Goal: Transaction & Acquisition: Purchase product/service

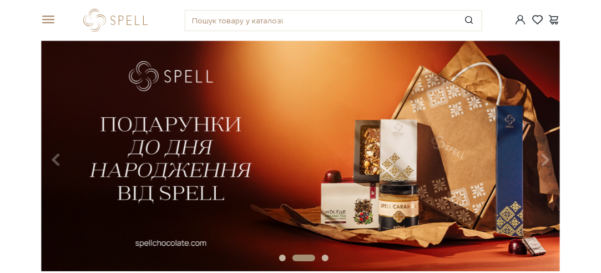
click at [48, 19] on span at bounding box center [46, 20] width 11 height 10
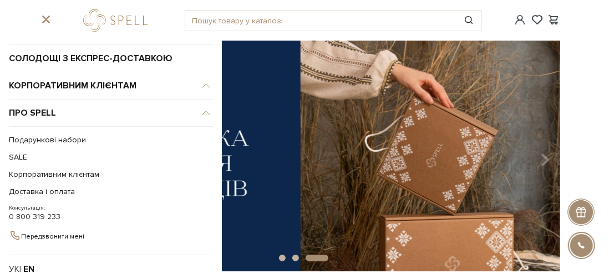
scroll to position [111, 0]
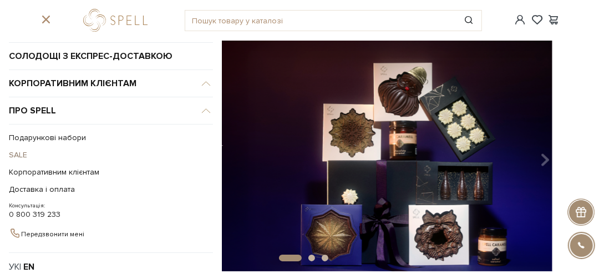
click at [19, 148] on link "SALE" at bounding box center [108, 154] width 199 height 17
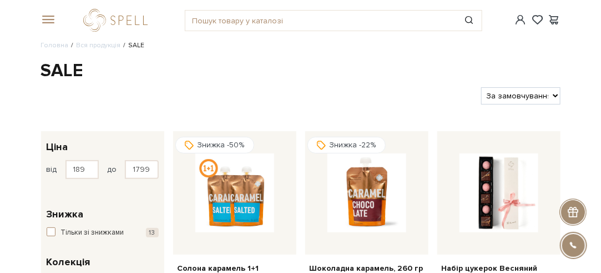
click at [553, 97] on select "За замовчуванням За Ціною (зростання) За Ціною (зменшення) Новинки За популярні…" at bounding box center [520, 95] width 79 height 17
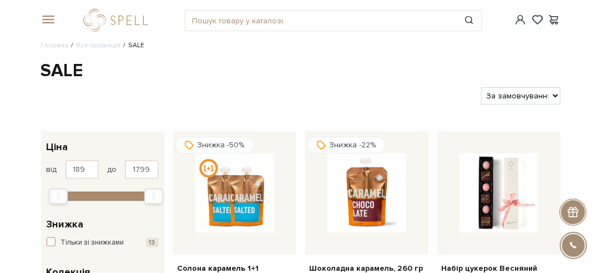
select select "https://spellchocolate.com/our-productions/sale/?sort=p.price&order=ASC"
click at [481, 87] on select "За замовчуванням За Ціною (зростання) За Ціною (зменшення) Новинки За популярні…" at bounding box center [520, 95] width 79 height 17
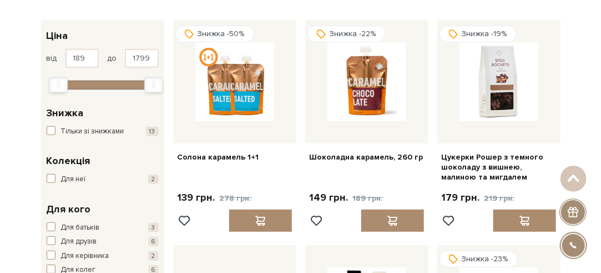
scroll to position [167, 0]
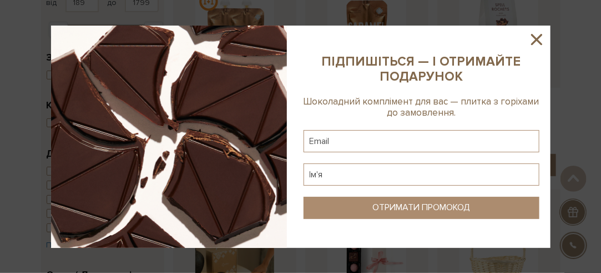
click at [536, 34] on icon at bounding box center [536, 39] width 19 height 19
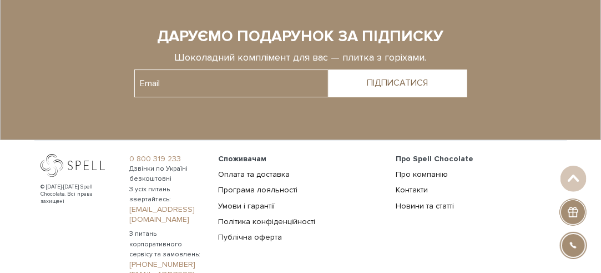
scroll to position [1277, 0]
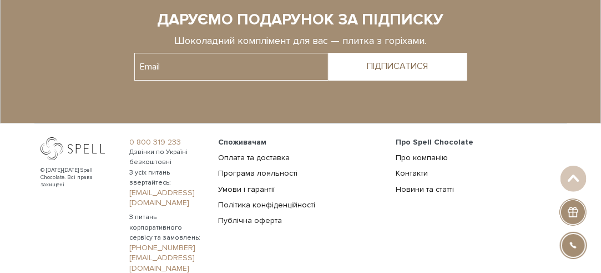
click at [290, 157] on link "Оплата та доставка" at bounding box center [255, 157] width 72 height 9
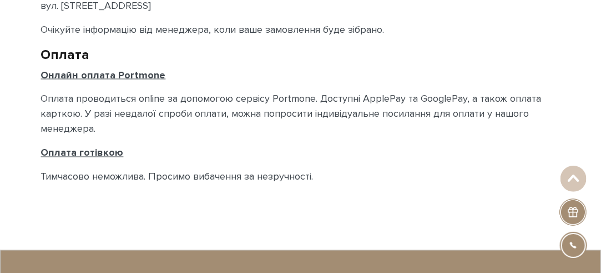
scroll to position [611, 0]
